Goal: Download file/media

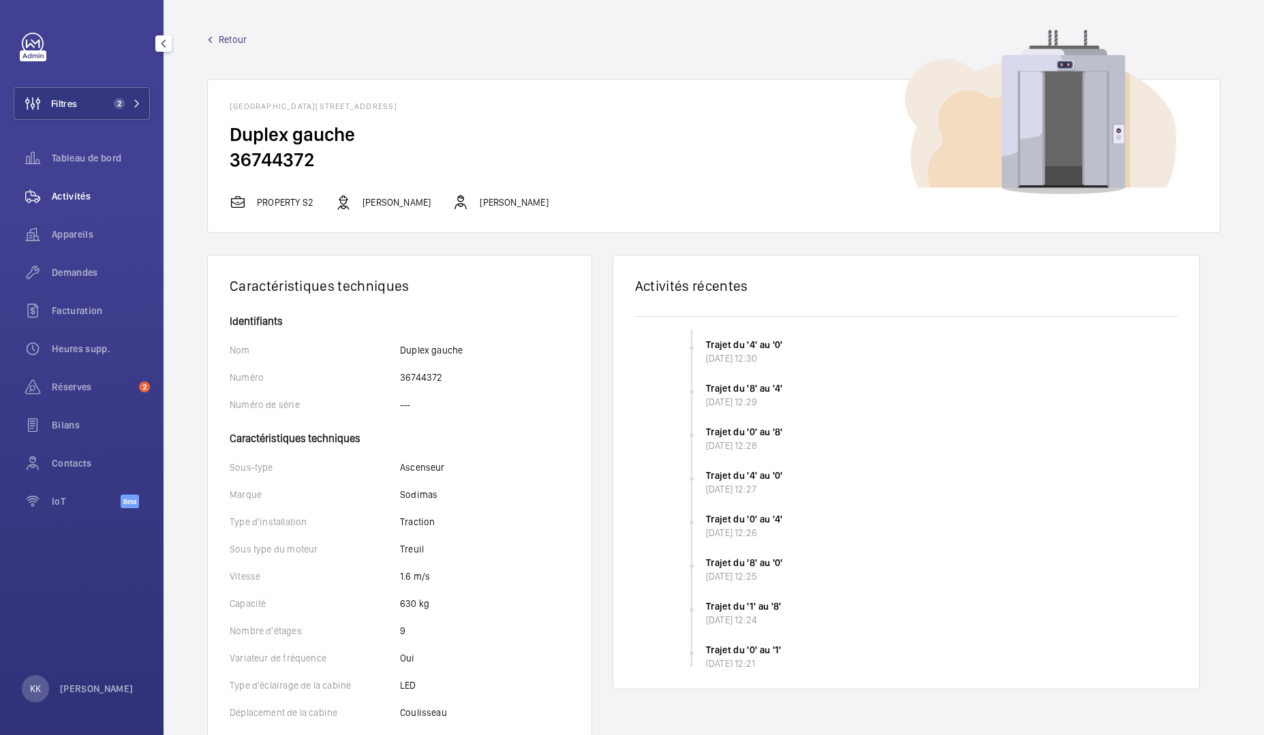
click at [95, 198] on span "Activités" at bounding box center [101, 196] width 98 height 14
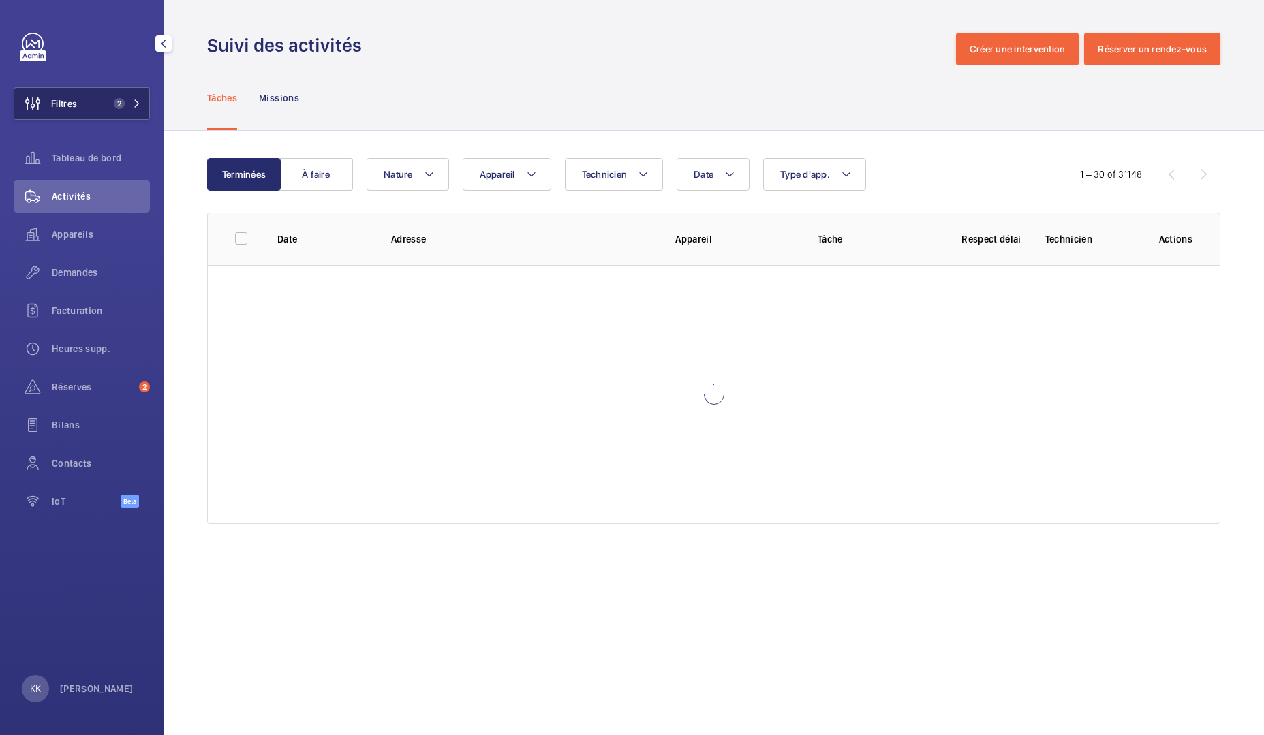
click at [80, 97] on button "Filtres 2" at bounding box center [82, 103] width 136 height 33
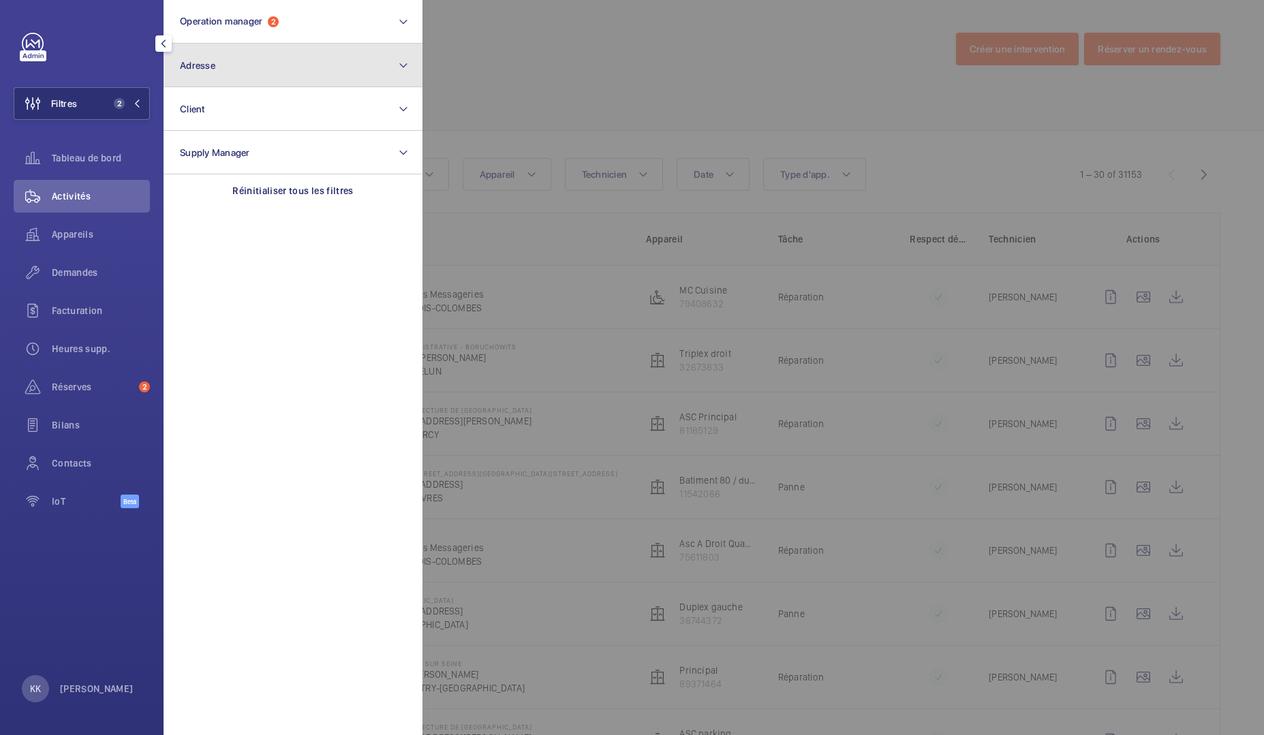
click at [217, 62] on button "Adresse" at bounding box center [293, 66] width 259 height 44
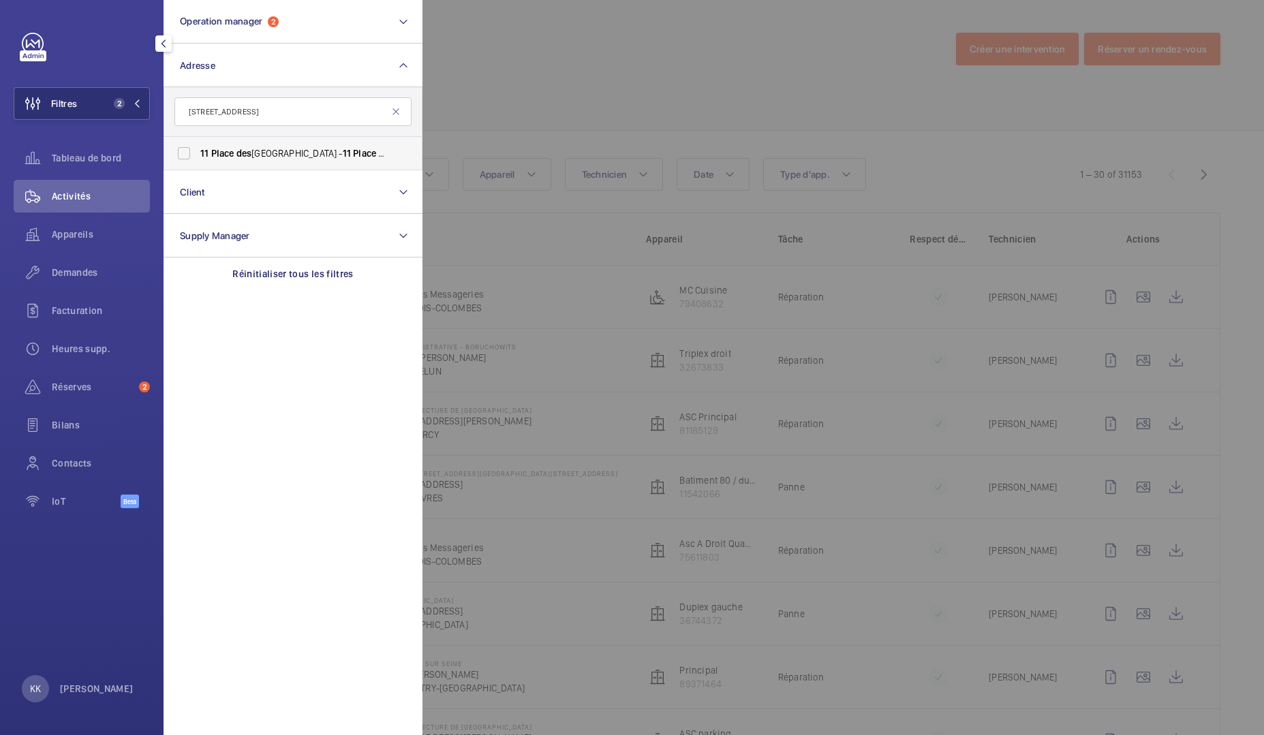
type input "11 place des"
click at [213, 154] on span "Place" at bounding box center [222, 153] width 23 height 11
click at [198, 154] on input "11 Place des États Unis - 11 Place des États Unis, 92120 MONTROUGE, MONTROUGE 9…" at bounding box center [183, 153] width 27 height 27
checkbox input "true"
click at [574, 87] on div at bounding box center [1054, 367] width 1264 height 735
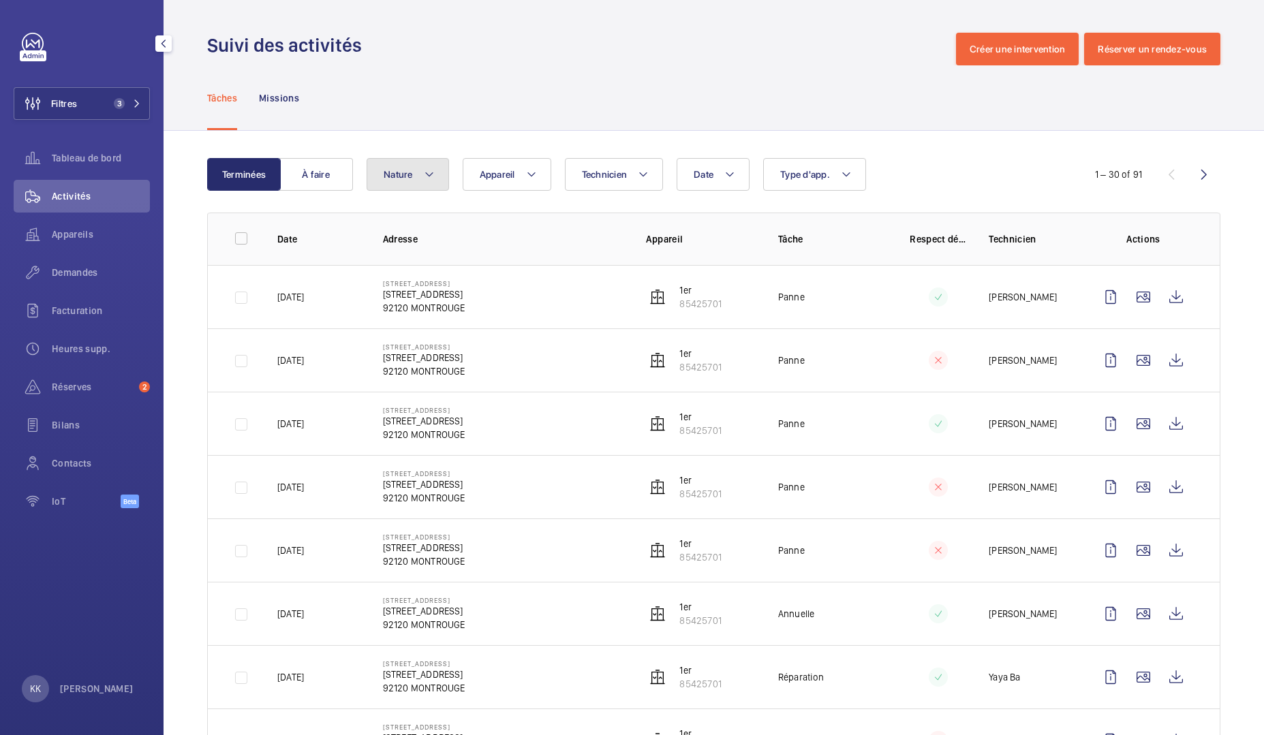
click at [403, 178] on span "Nature" at bounding box center [398, 174] width 29 height 11
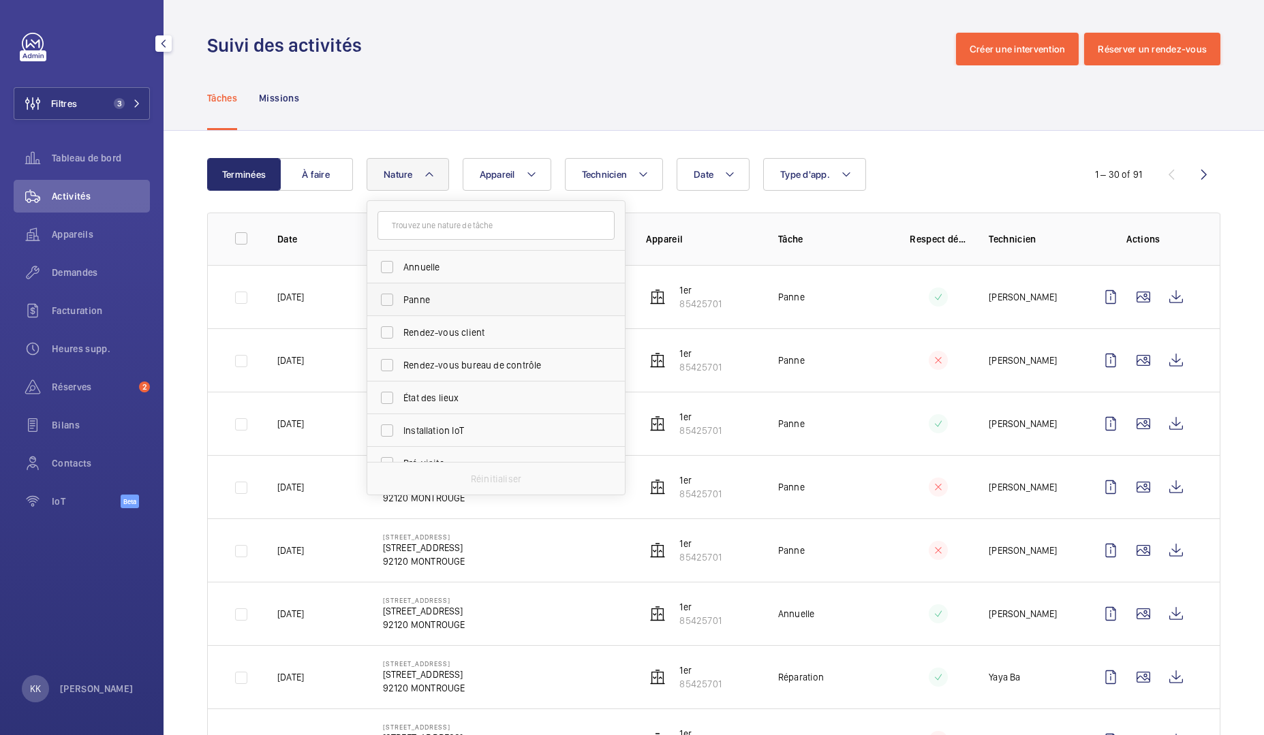
click at [426, 300] on span "Panne" at bounding box center [496, 300] width 187 height 14
click at [401, 300] on input "Panne" at bounding box center [386, 299] width 27 height 27
checkbox input "true"
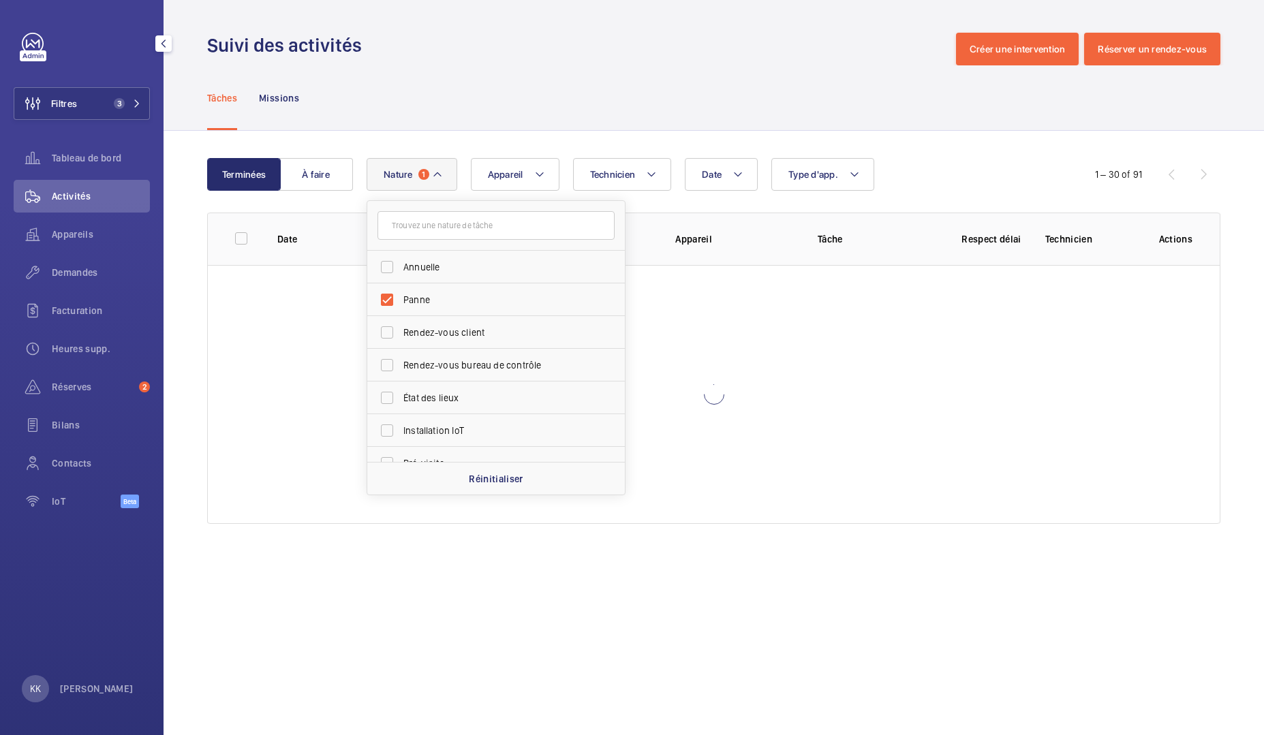
click at [463, 97] on div "Tâches Missions" at bounding box center [713, 97] width 1013 height 65
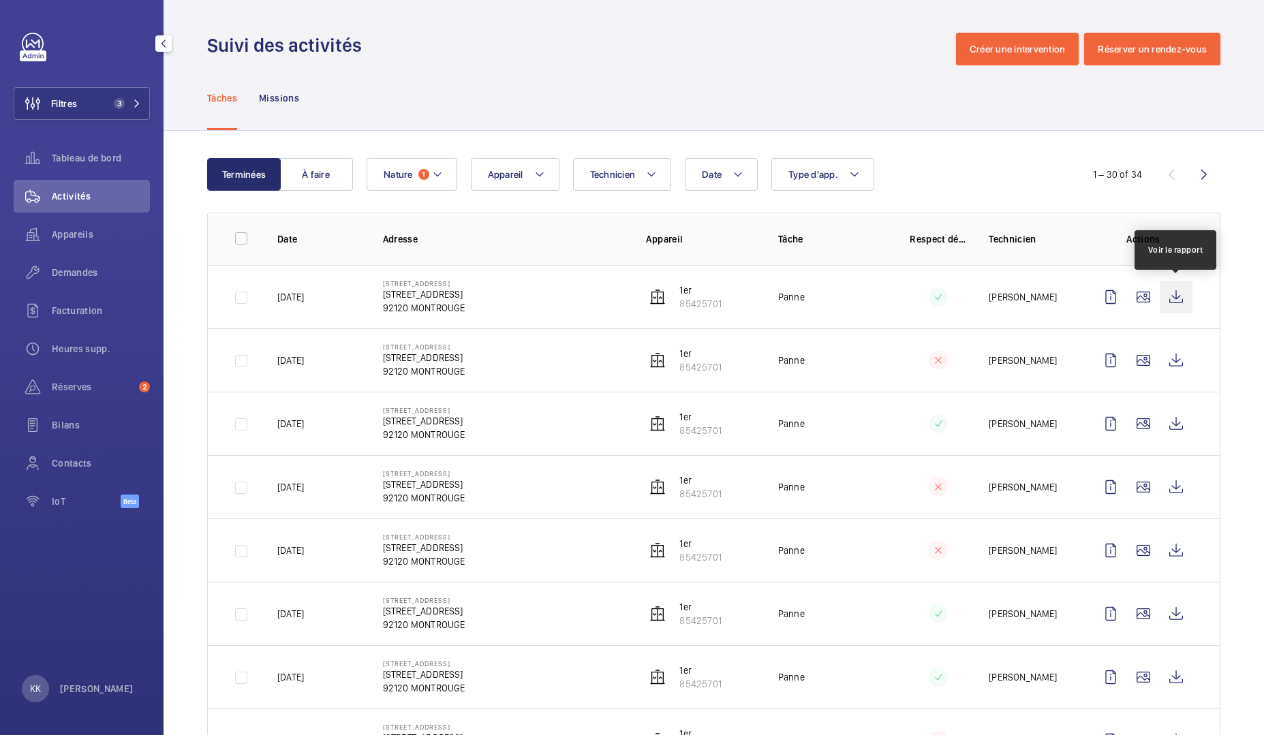
click at [1180, 304] on wm-front-icon-button at bounding box center [1175, 297] width 33 height 33
click at [1169, 364] on wm-front-icon-button at bounding box center [1175, 360] width 33 height 33
click at [1192, 432] on wm-front-icon-button at bounding box center [1175, 423] width 33 height 33
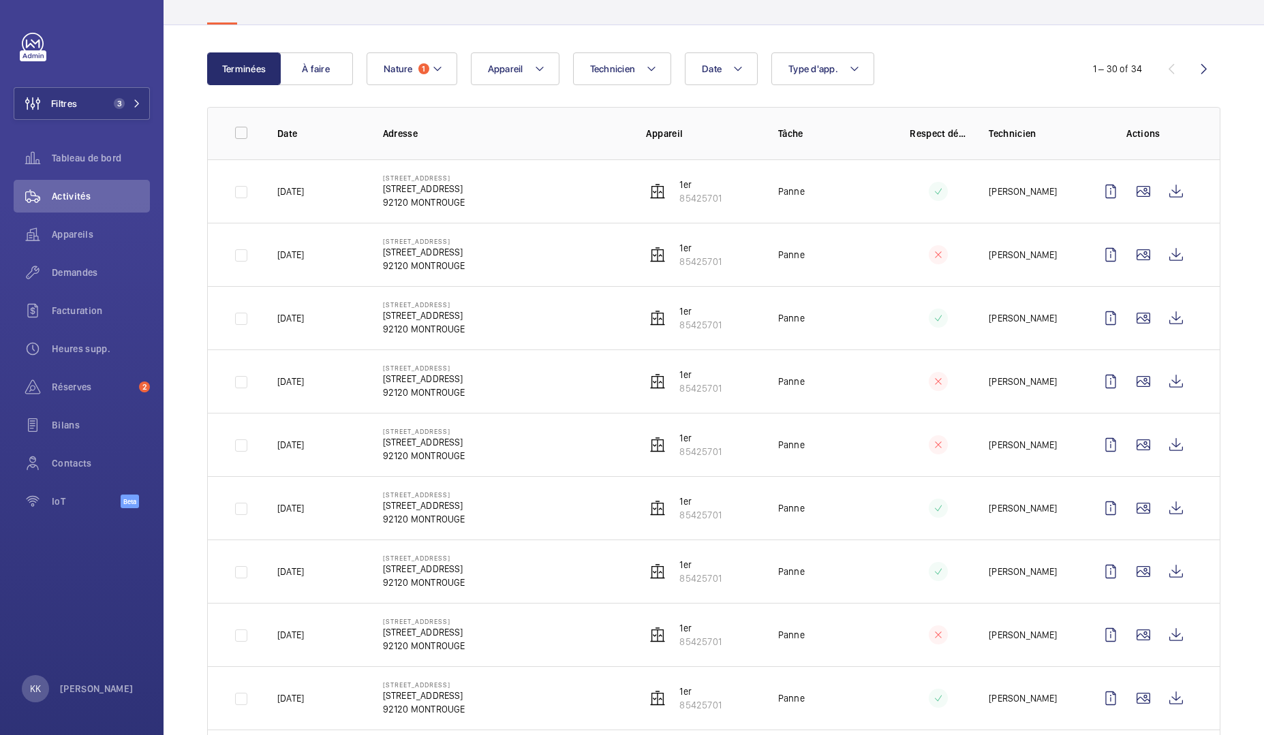
scroll to position [124, 0]
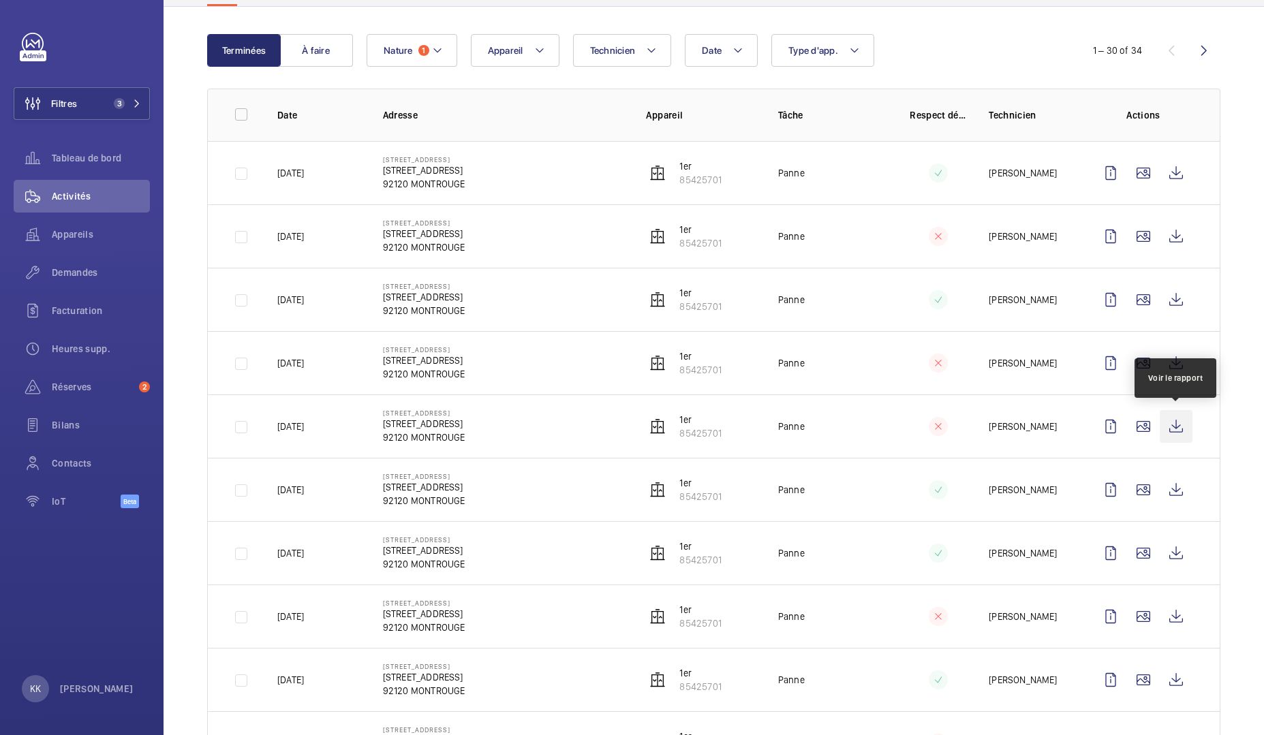
click at [1177, 421] on wm-front-icon-button at bounding box center [1175, 426] width 33 height 33
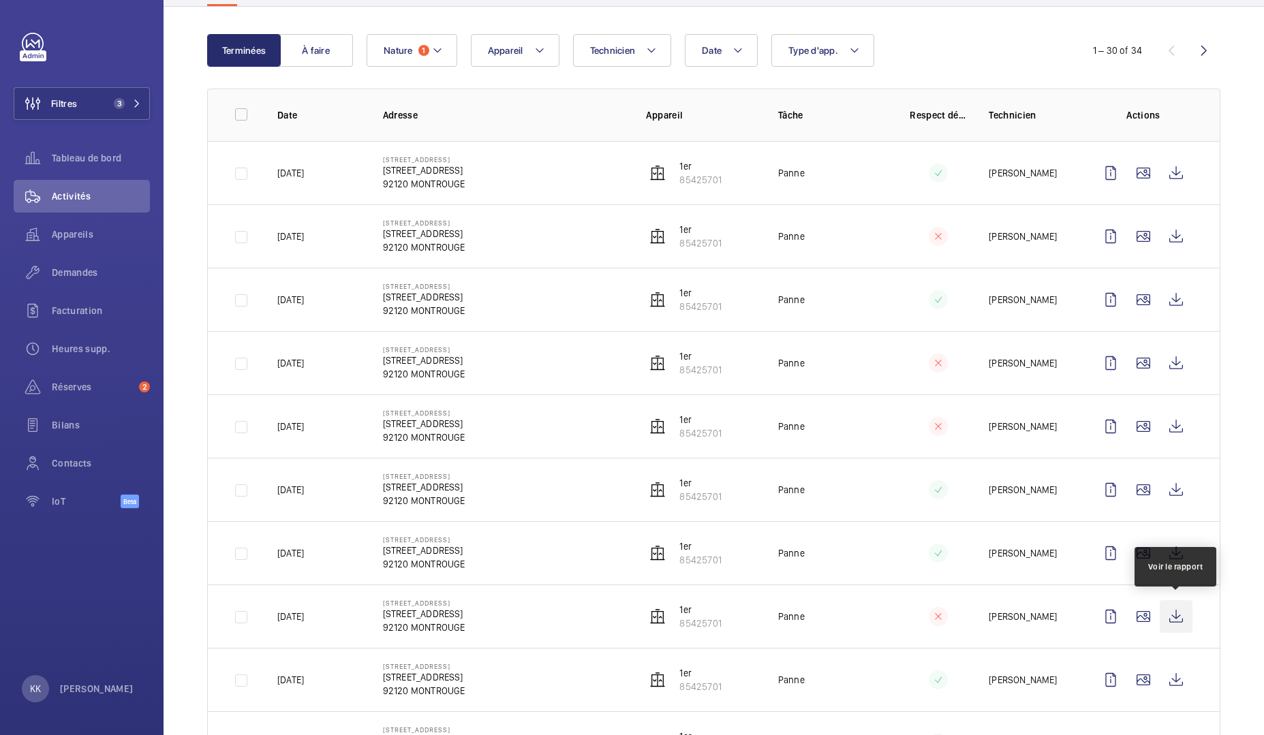
click at [1187, 616] on wm-front-icon-button at bounding box center [1175, 616] width 33 height 33
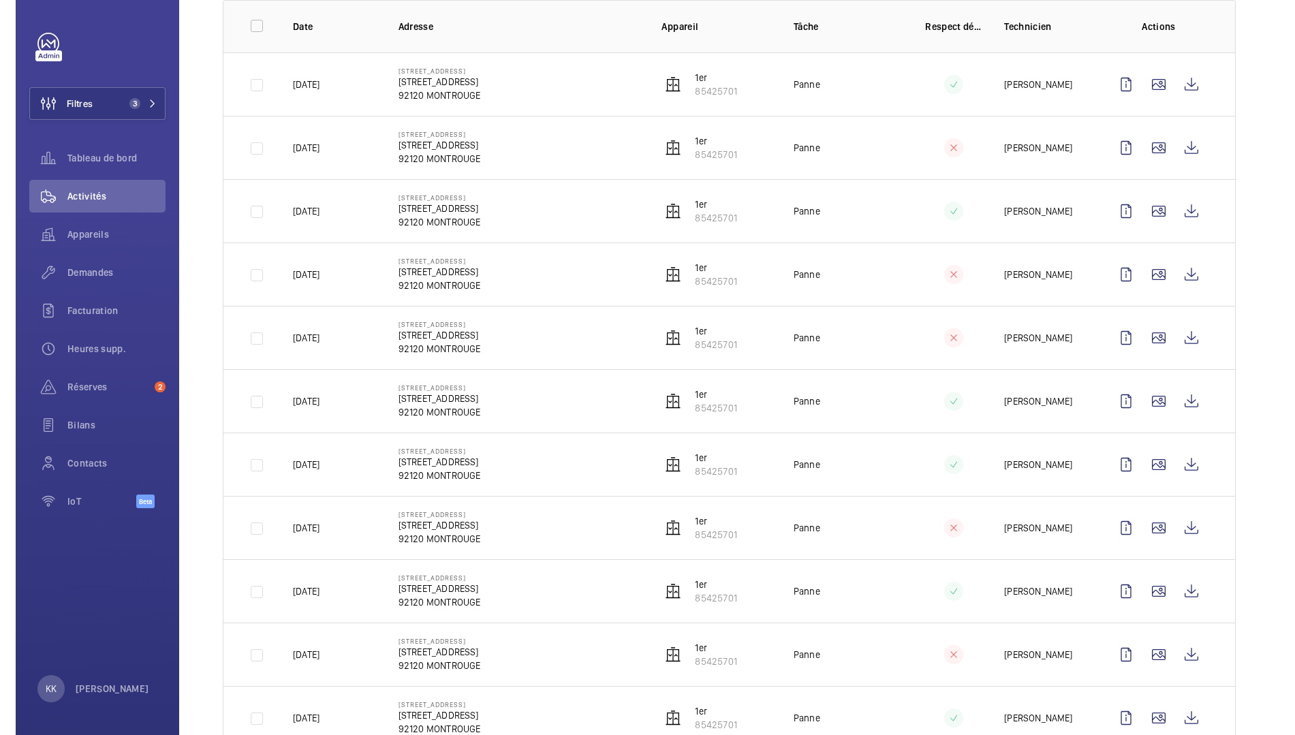
scroll to position [218, 0]
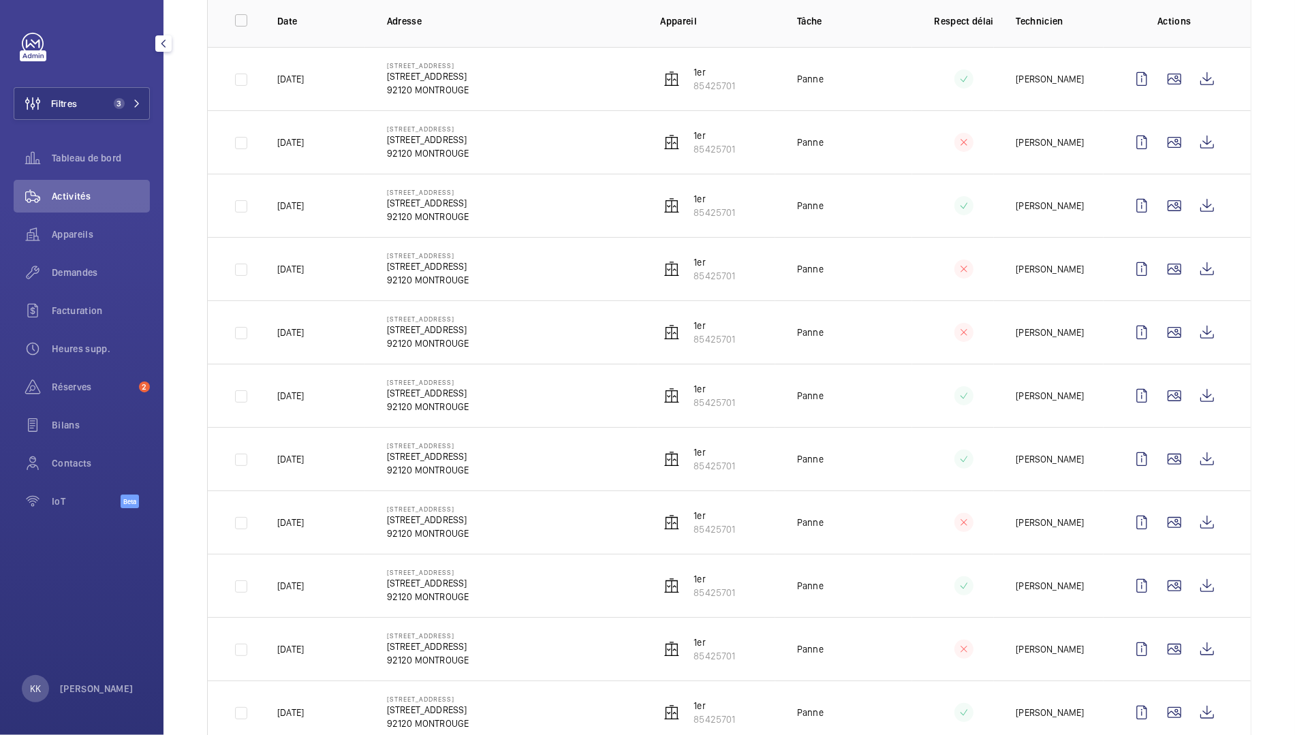
click at [81, 193] on span "Activités" at bounding box center [101, 196] width 98 height 14
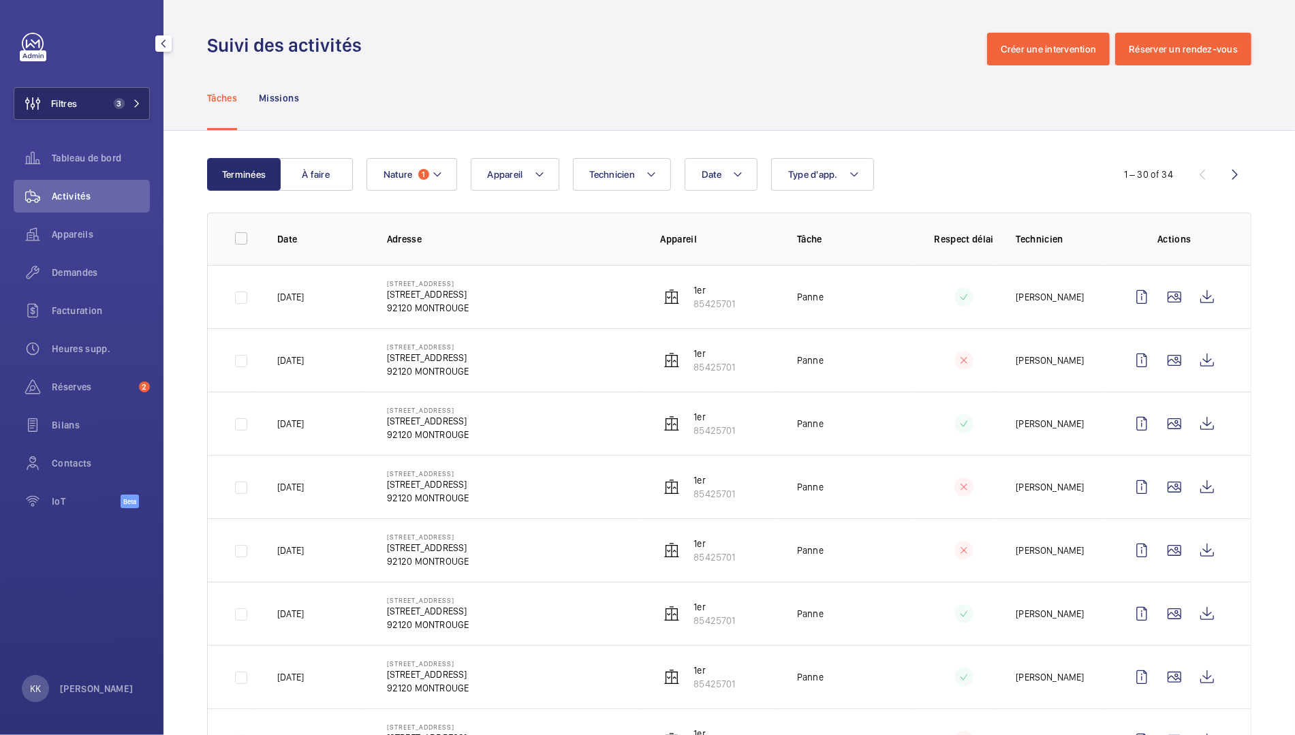
click at [72, 104] on span "Filtres" at bounding box center [64, 104] width 26 height 14
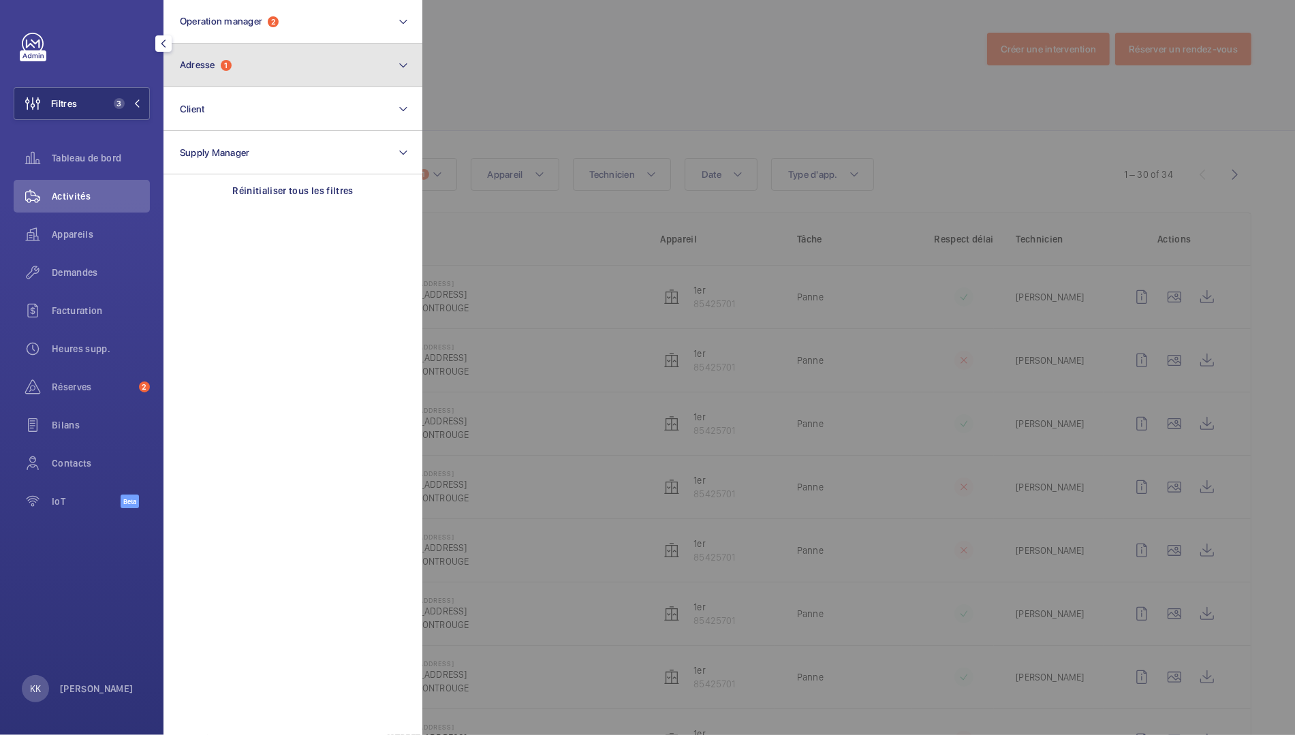
click at [251, 71] on button "Adresse 1" at bounding box center [293, 66] width 259 height 44
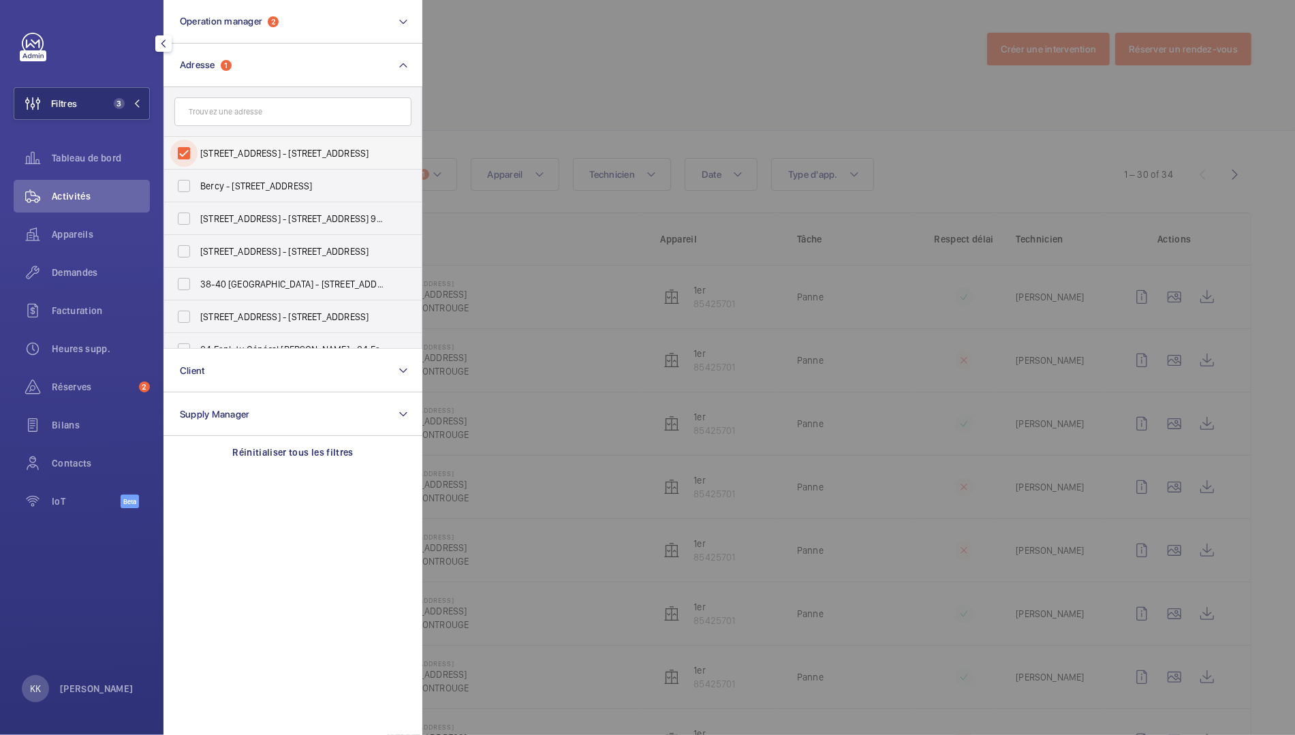
click at [184, 154] on input "11 Place des États Unis - 11 Place des États Unis, 92120 MONTROUGE, MONTROUGE 9…" at bounding box center [183, 153] width 27 height 27
checkbox input "false"
click at [502, 87] on div at bounding box center [1069, 367] width 1295 height 735
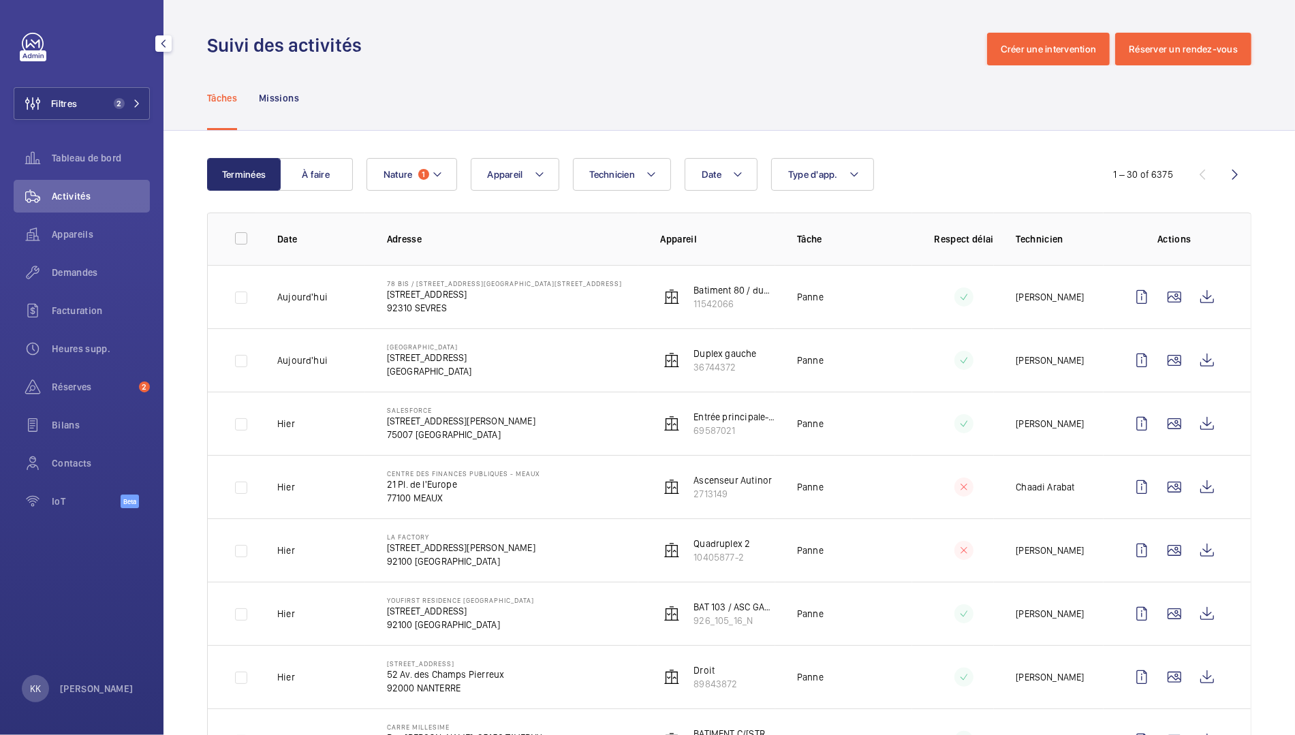
drag, startPoint x: 483, startPoint y: 480, endPoint x: -136, endPoint y: 200, distance: 679.3
click at [0, 200] on html "Filtres 2 Tableau de bord Activités Appareils Demandes Facturation Heures supp.…" at bounding box center [647, 367] width 1295 height 735
click at [93, 119] on button "Filtres 2" at bounding box center [82, 103] width 136 height 33
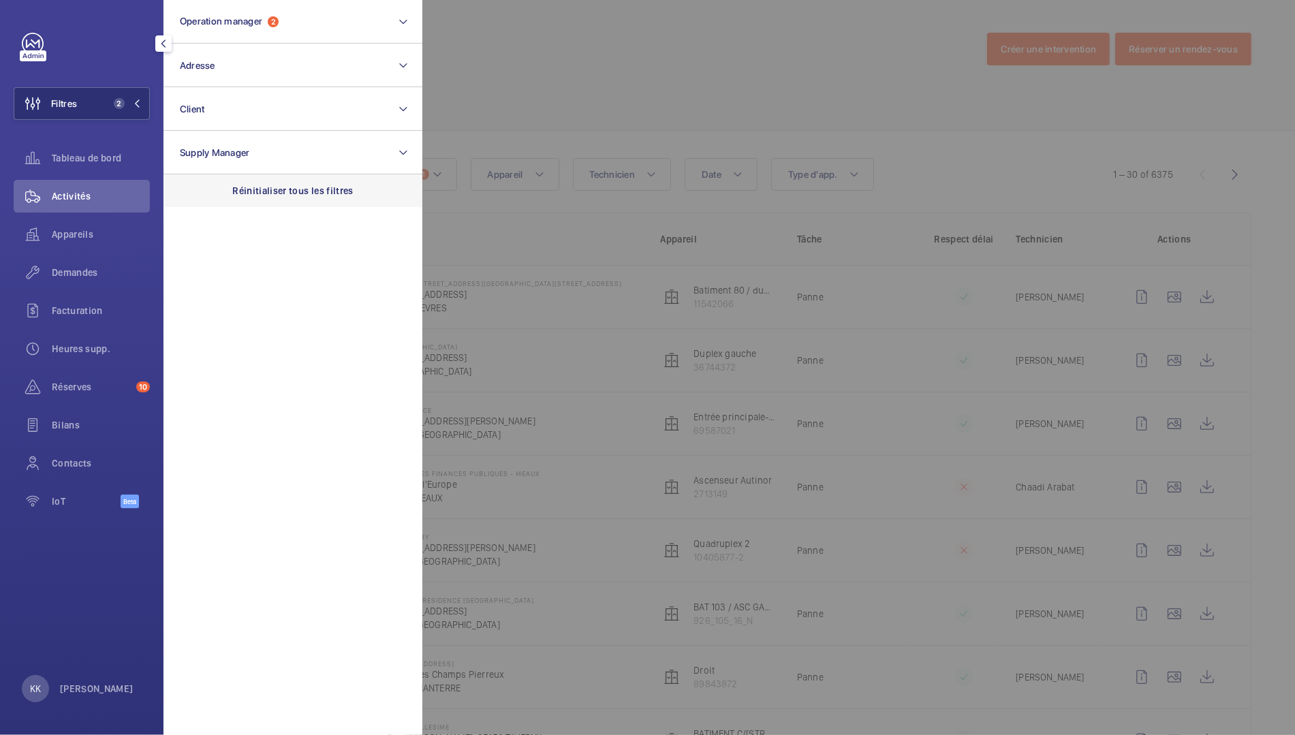
click at [310, 197] on p "Réinitialiser tous les filtres" at bounding box center [292, 191] width 121 height 14
click at [460, 105] on div at bounding box center [1069, 367] width 1295 height 735
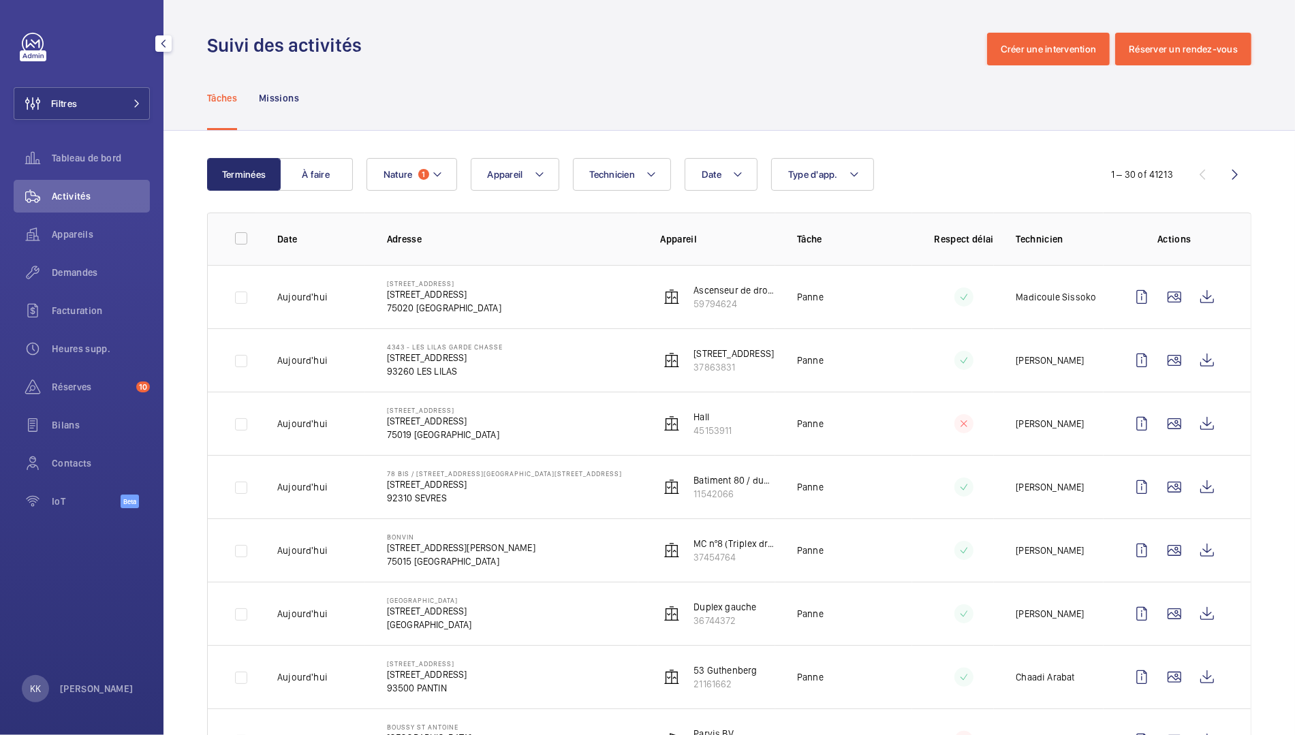
drag, startPoint x: 460, startPoint y: 105, endPoint x: 318, endPoint y: 105, distance: 141.7
click at [318, 105] on div "Tâches Missions" at bounding box center [729, 97] width 1044 height 65
click at [89, 115] on button "Filtres" at bounding box center [82, 103] width 136 height 33
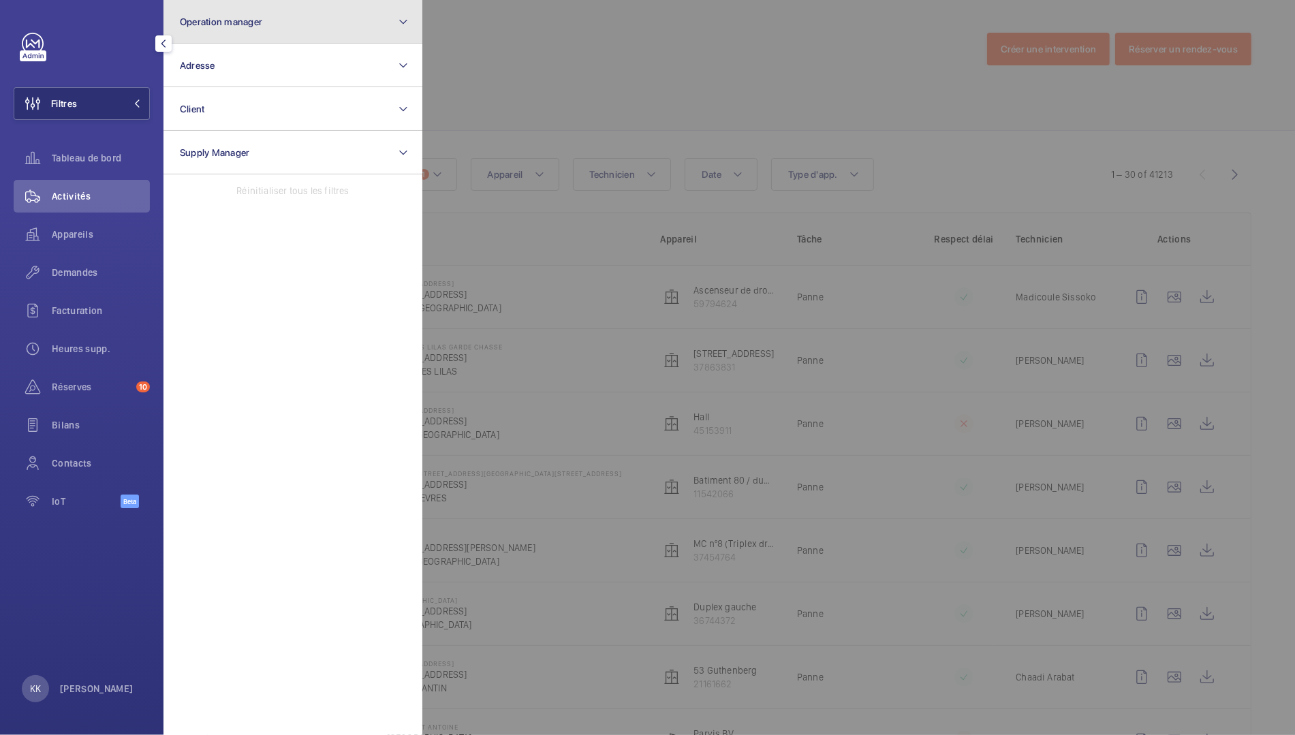
click at [218, 38] on button "Operation manager" at bounding box center [293, 22] width 259 height 44
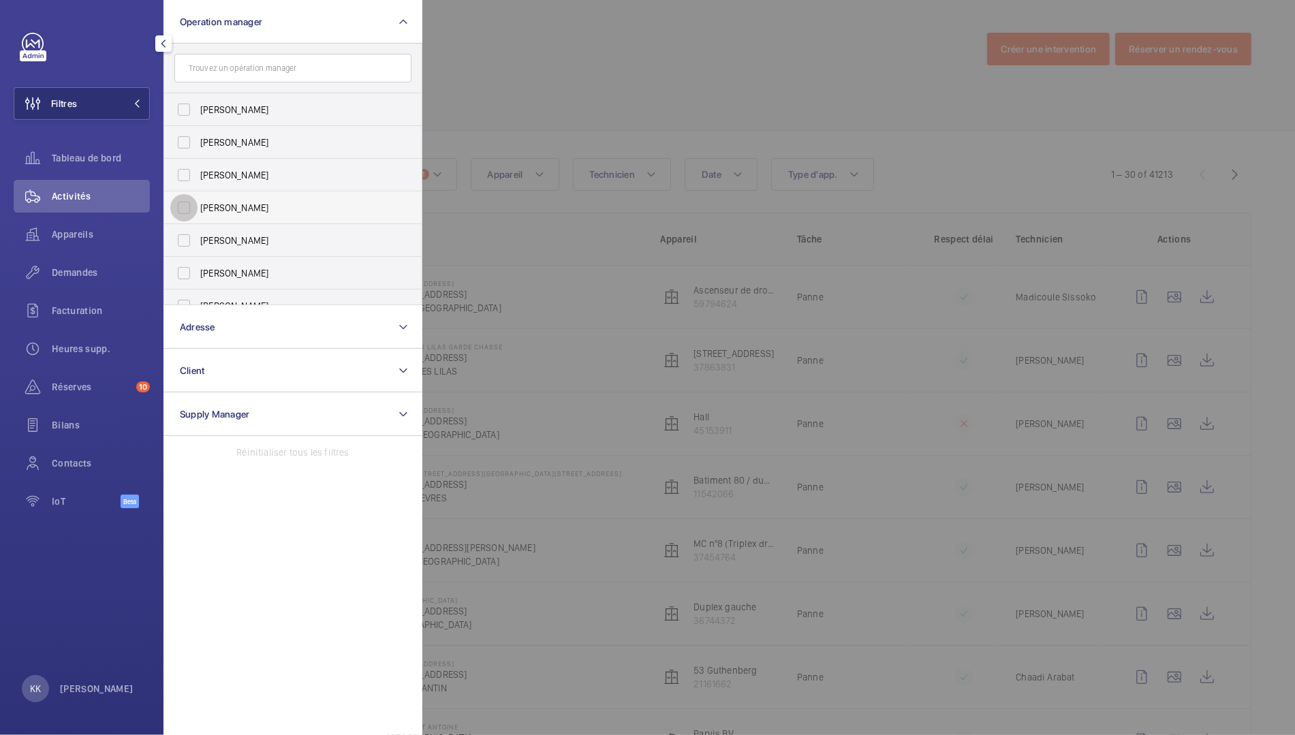
click at [193, 201] on input "[PERSON_NAME]" at bounding box center [183, 207] width 27 height 27
checkbox input "true"
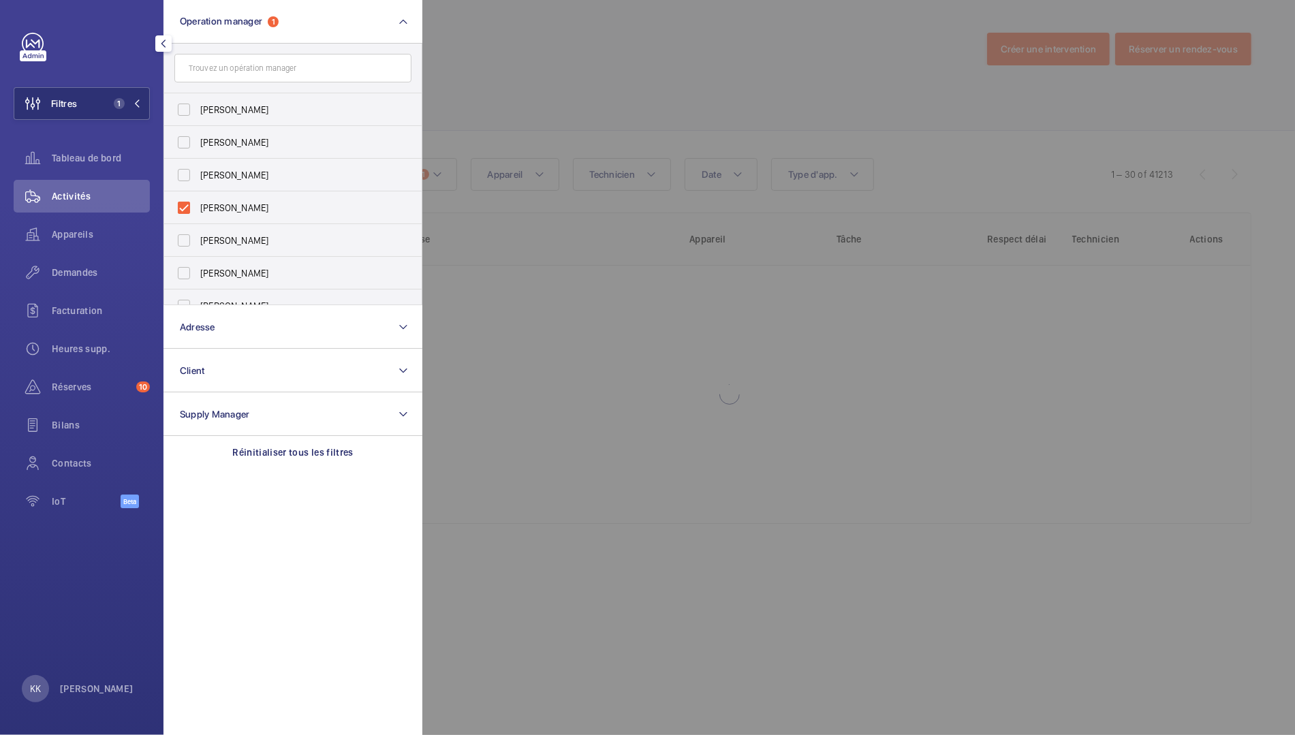
click at [497, 99] on div at bounding box center [1069, 367] width 1295 height 735
